Goal: Task Accomplishment & Management: Manage account settings

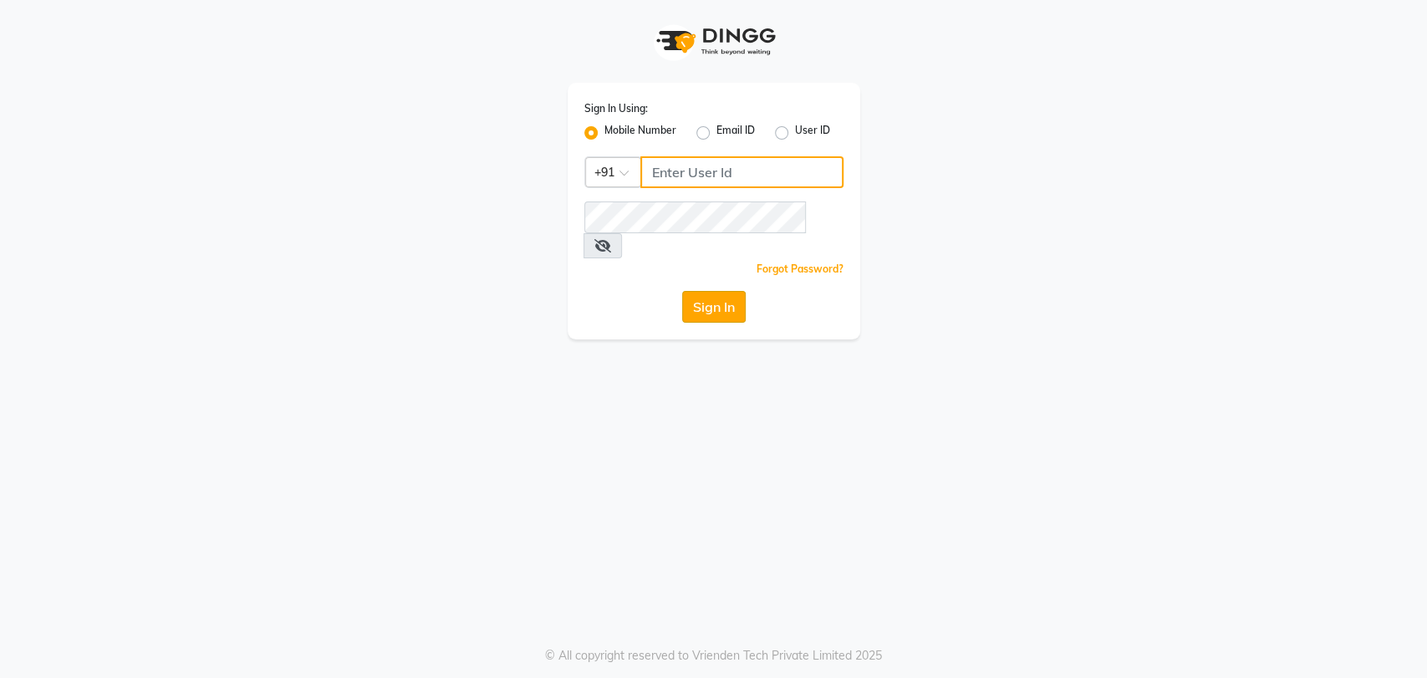
type input "8722144244"
click at [725, 291] on button "Sign In" at bounding box center [714, 307] width 64 height 32
